Goal: Information Seeking & Learning: Learn about a topic

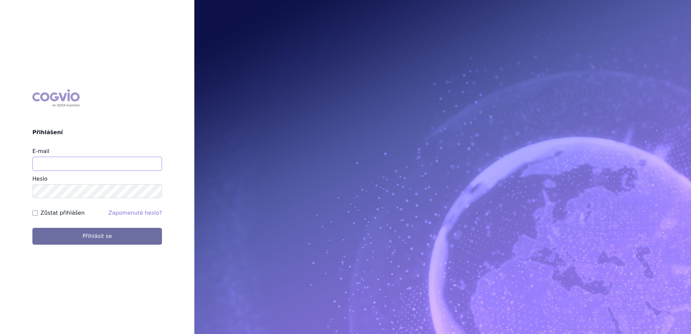
click at [50, 166] on input "E-mail" at bounding box center [97, 164] width 130 height 14
type input "fharvane@amgen.com"
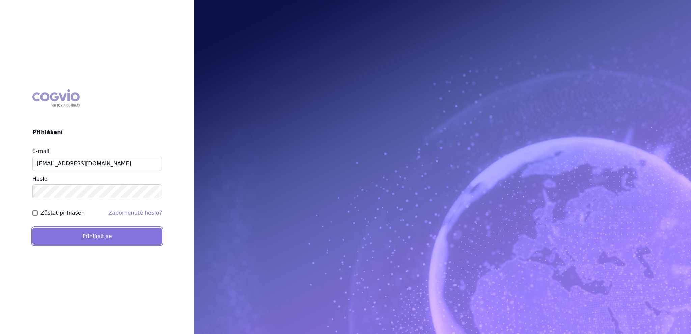
click at [100, 238] on button "Přihlásit se" at bounding box center [97, 236] width 130 height 17
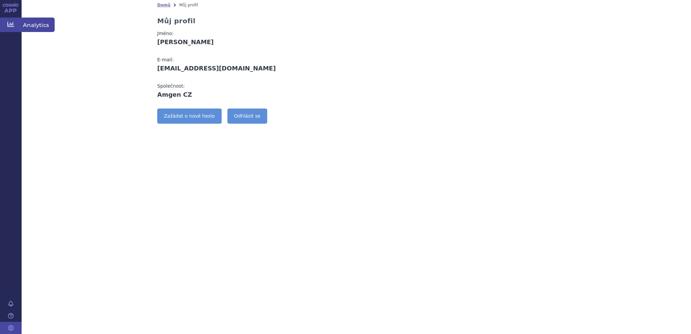
click at [16, 26] on link "Analytics" at bounding box center [11, 25] width 22 height 14
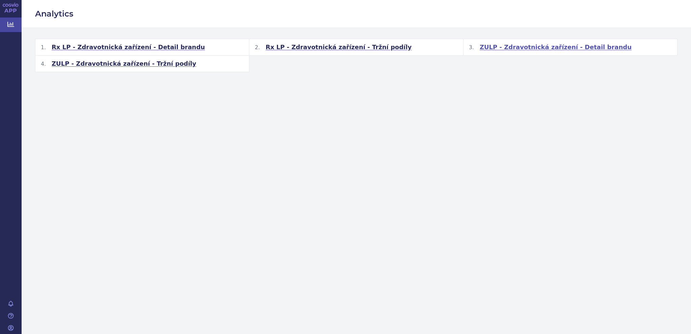
click at [530, 50] on span "ZULP - Zdravotnická zařízení - Detail brandu" at bounding box center [556, 47] width 152 height 8
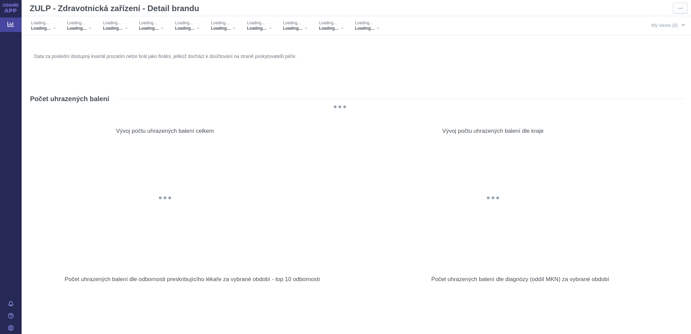
click at [681, 25] on span "button" at bounding box center [683, 24] width 5 height 5
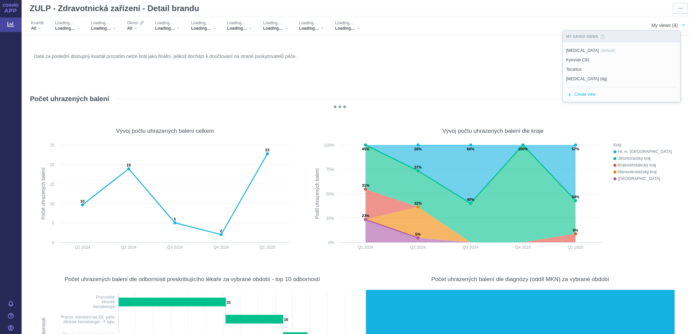
click at [681, 25] on span "button" at bounding box center [683, 24] width 5 height 5
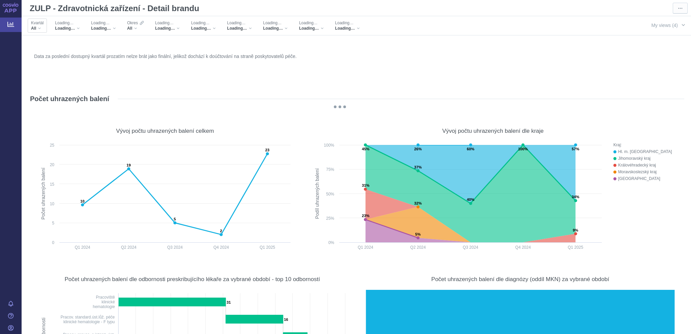
click at [41, 29] on div "All" at bounding box center [37, 28] width 12 height 5
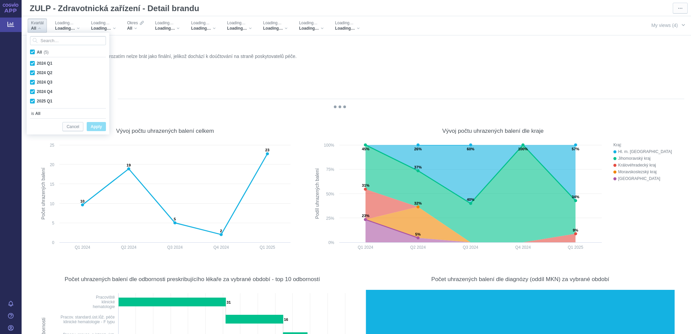
click at [41, 29] on div "All" at bounding box center [37, 28] width 12 height 5
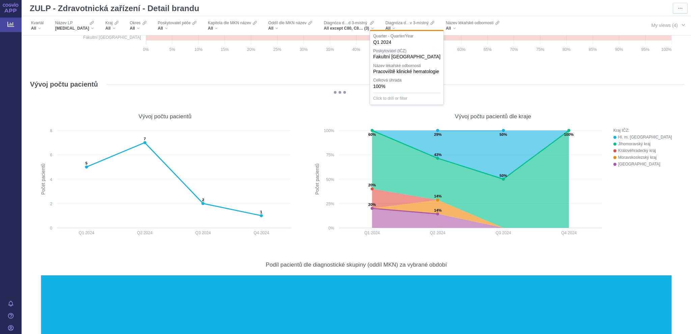
scroll to position [6681, 0]
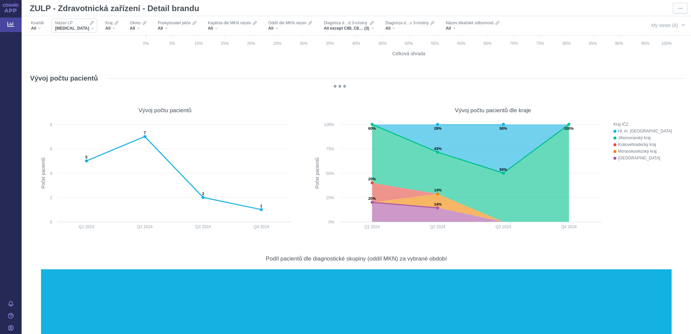
click at [82, 28] on div "BESPONSA" at bounding box center [74, 28] width 39 height 5
type input "blincyto"
click at [64, 51] on span "BLINCYTO" at bounding box center [89, 51] width 70 height 9
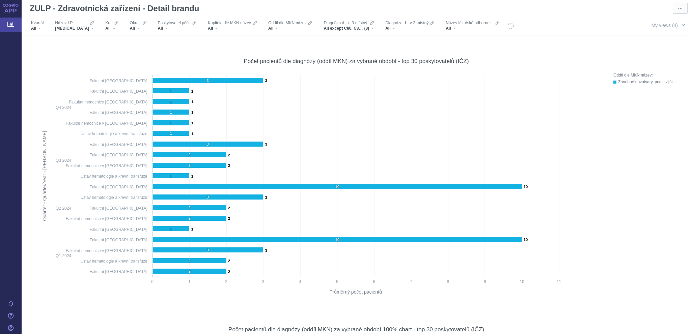
scroll to position [7693, 0]
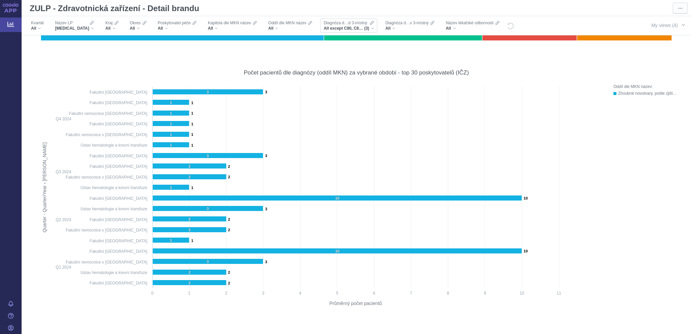
click at [356, 30] on div "All except C80, C83, D70 (3)" at bounding box center [349, 28] width 50 height 5
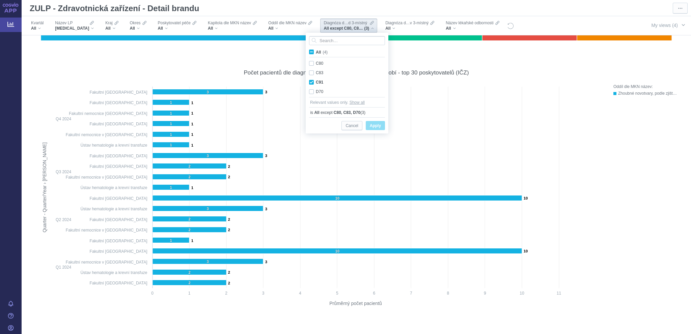
click at [316, 53] on span "All (4)" at bounding box center [322, 52] width 12 height 5
click at [316, 53] on input "All (4)" at bounding box center [318, 51] width 4 height 4
checkbox input "true"
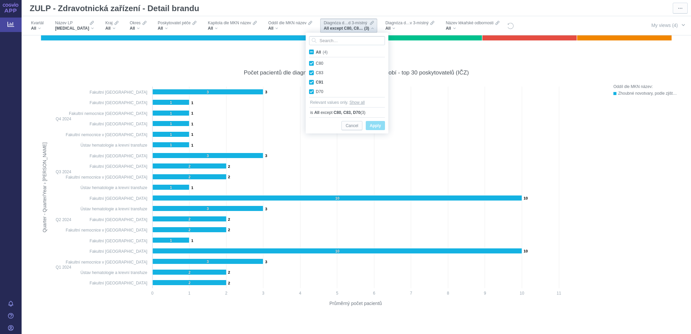
checkbox input "true"
click at [376, 126] on span "Apply" at bounding box center [375, 126] width 11 height 8
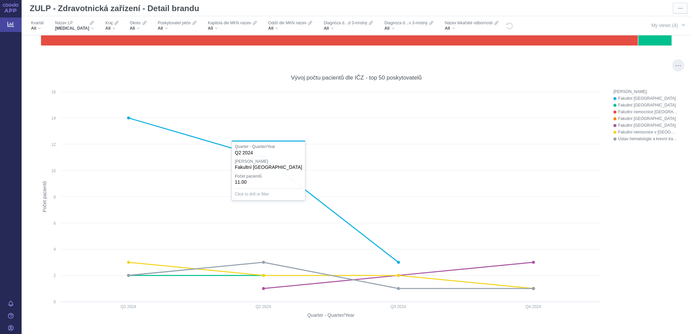
scroll to position [7067, 0]
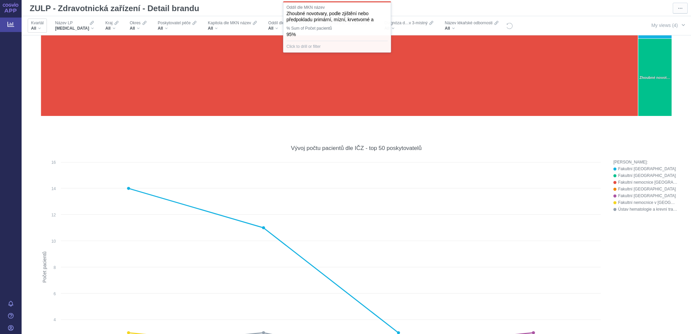
click at [42, 29] on div "All" at bounding box center [37, 28] width 12 height 5
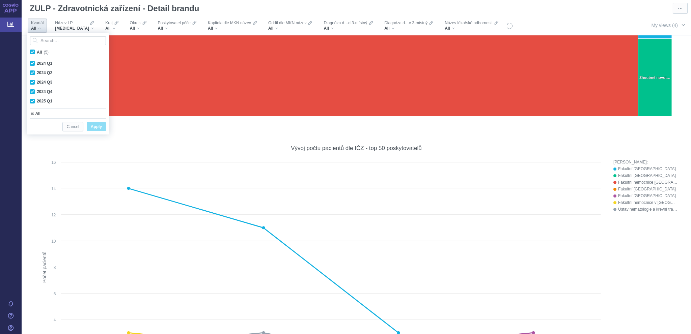
click at [42, 29] on div "All" at bounding box center [37, 28] width 12 height 5
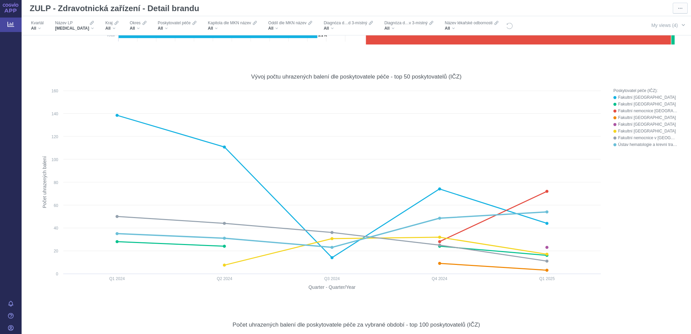
scroll to position [371, 0]
